Goal: Task Accomplishment & Management: Use online tool/utility

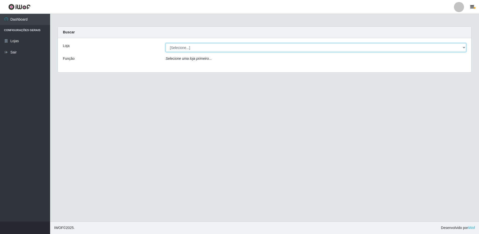
click at [192, 49] on select "[Selecione...] Atacado Vem - [STREET_ADDRESS]" at bounding box center [316, 47] width 301 height 9
select select "461"
click at [166, 43] on select "[Selecione...] Atacado Vem - [STREET_ADDRESS]" at bounding box center [316, 47] width 301 height 9
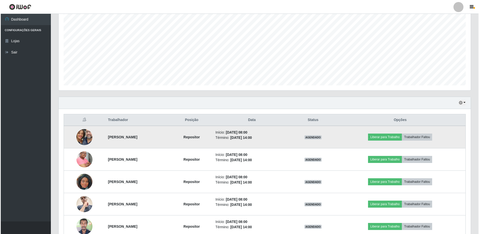
scroll to position [122, 0]
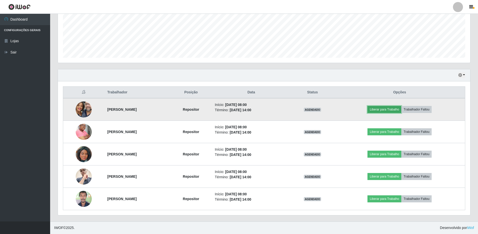
drag, startPoint x: 388, startPoint y: 110, endPoint x: 388, endPoint y: 107, distance: 2.5
click at [388, 107] on button "Liberar para Trabalho" at bounding box center [385, 109] width 34 height 7
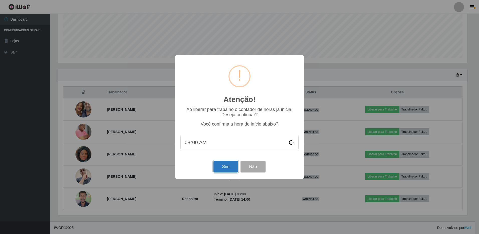
click at [224, 169] on button "Sim" at bounding box center [226, 166] width 24 height 12
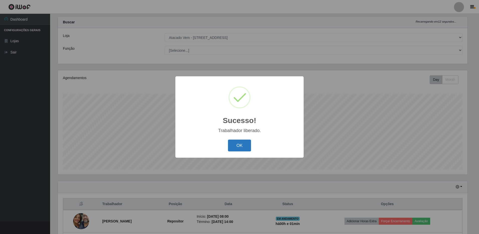
click at [240, 148] on button "OK" at bounding box center [239, 145] width 23 height 12
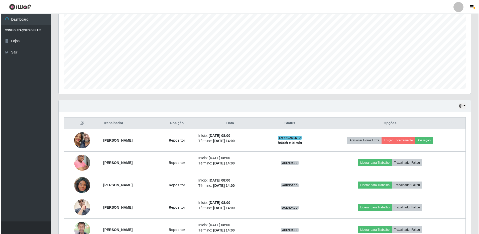
scroll to position [110, 0]
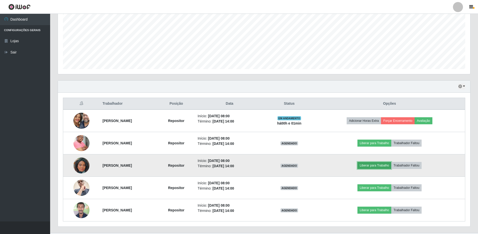
click at [378, 165] on button "Liberar para Trabalho" at bounding box center [374, 165] width 34 height 7
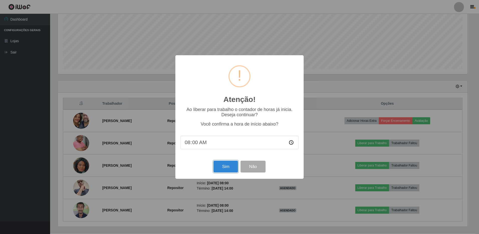
drag, startPoint x: 227, startPoint y: 168, endPoint x: 233, endPoint y: 168, distance: 6.0
click at [228, 168] on button "Sim" at bounding box center [226, 166] width 24 height 12
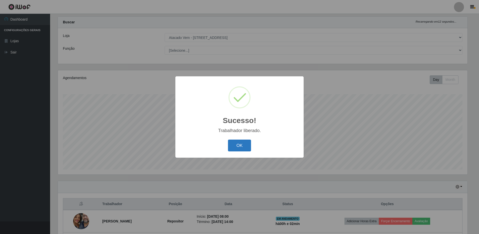
click at [246, 147] on button "OK" at bounding box center [239, 145] width 23 height 12
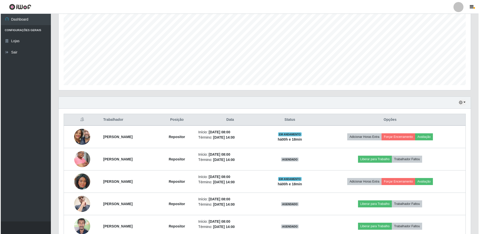
scroll to position [122, 0]
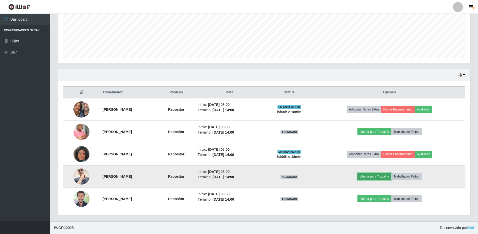
click at [380, 178] on button "Liberar para Trabalho" at bounding box center [374, 176] width 34 height 7
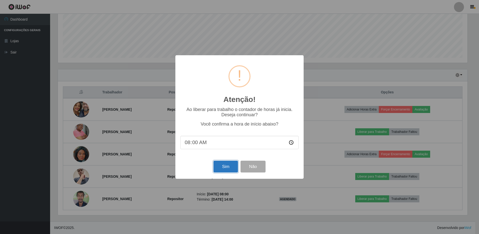
click at [224, 166] on button "Sim" at bounding box center [226, 166] width 24 height 12
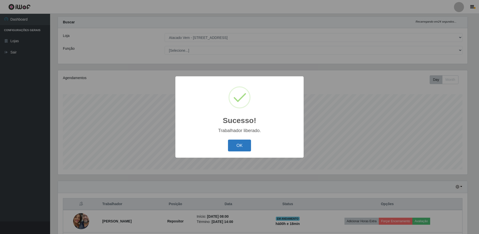
click at [242, 147] on button "OK" at bounding box center [239, 145] width 23 height 12
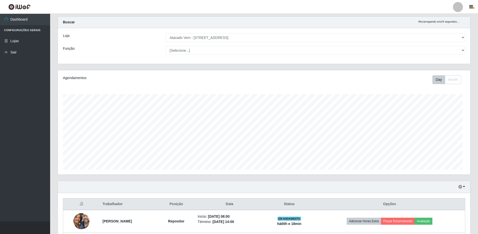
scroll to position [104, 412]
